Goal: Task Accomplishment & Management: Manage account settings

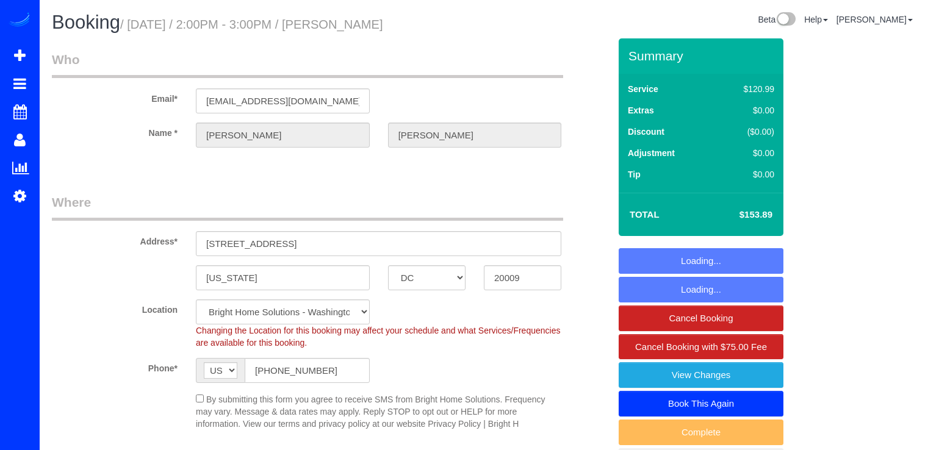
select select "DC"
select select "2"
select select "string:fspay-58c2f1ee-471f-4099-9e9c-b8cb6f20e31a"
select select "spot1"
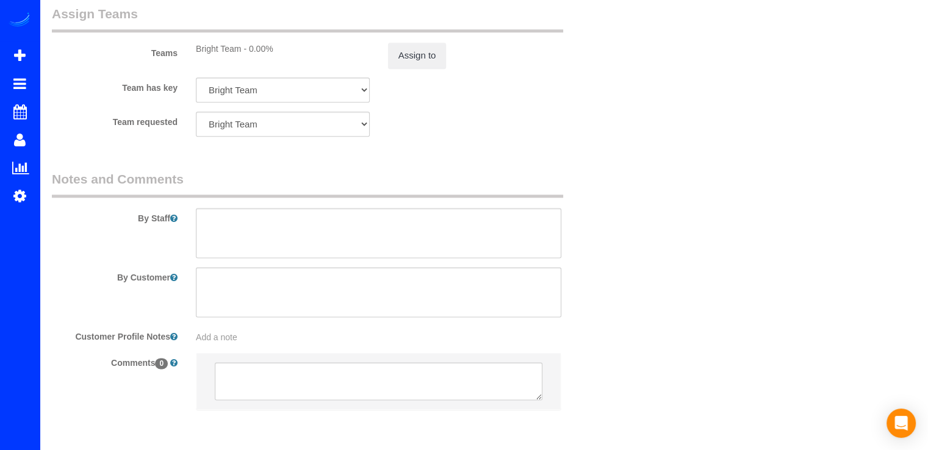
scroll to position [1614, 0]
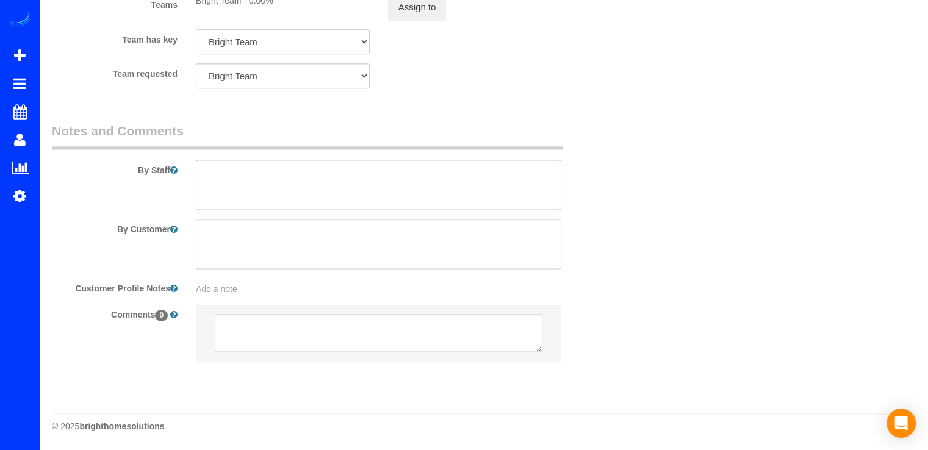
click at [215, 188] on textarea at bounding box center [378, 185] width 365 height 50
type textarea "C"
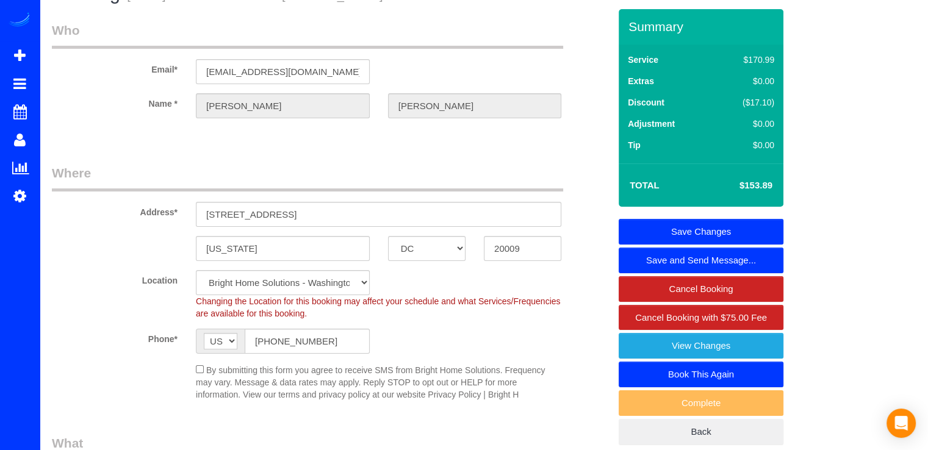
scroll to position [0, 0]
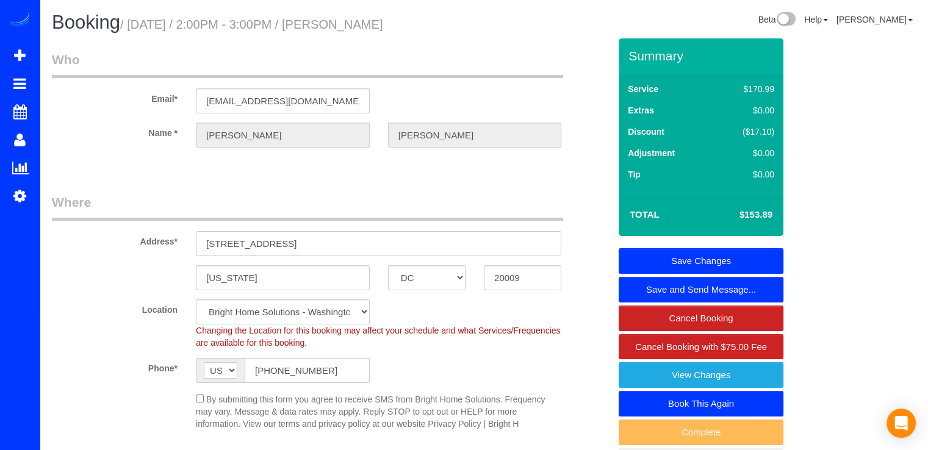
type textarea "El cuarto que esta con llave no necesita limpieza. Por favor compartir esta not…"
click at [688, 259] on link "Save Changes" at bounding box center [701, 261] width 165 height 26
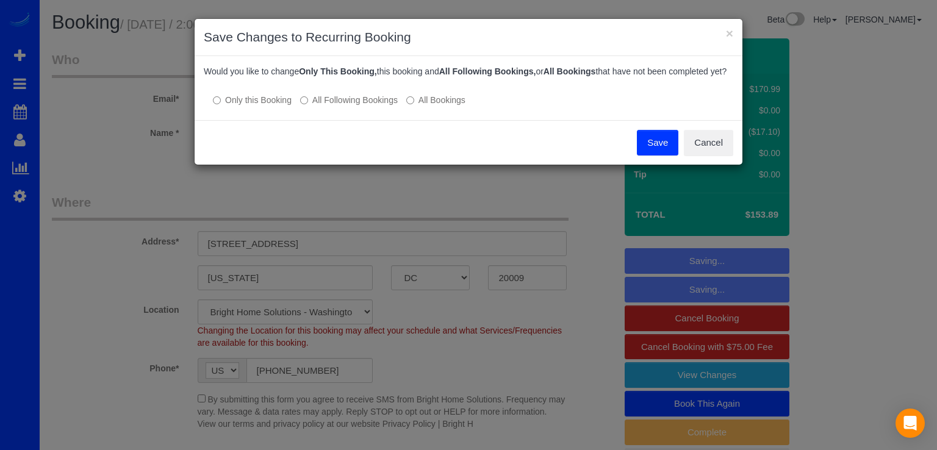
click at [663, 146] on button "Save" at bounding box center [657, 143] width 41 height 26
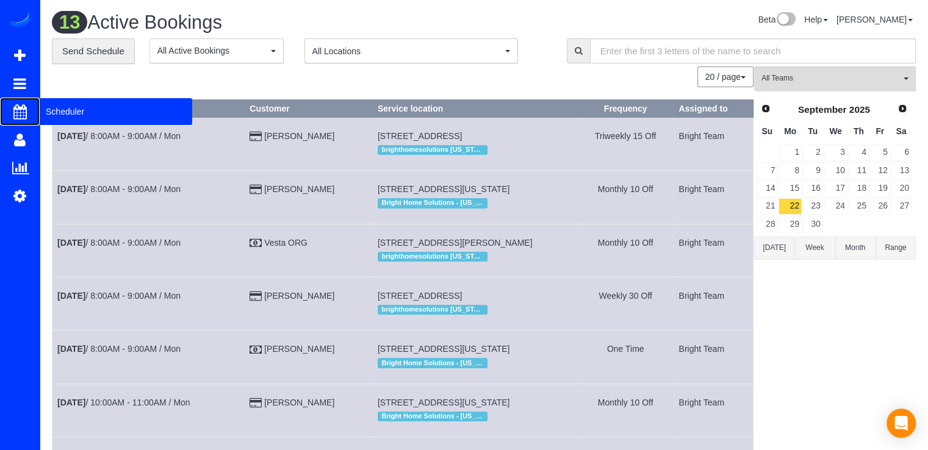
click at [66, 112] on span "Scheduler" at bounding box center [116, 112] width 152 height 28
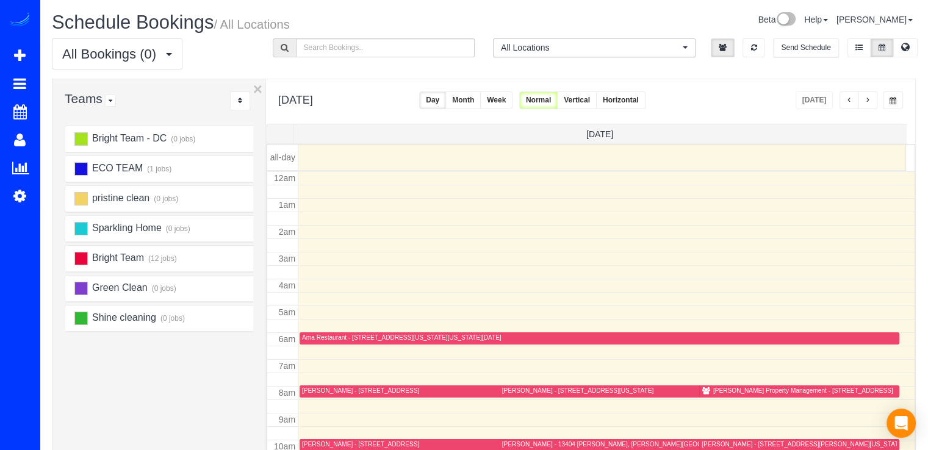
scroll to position [160, 0]
